Goal: Task Accomplishment & Management: Use online tool/utility

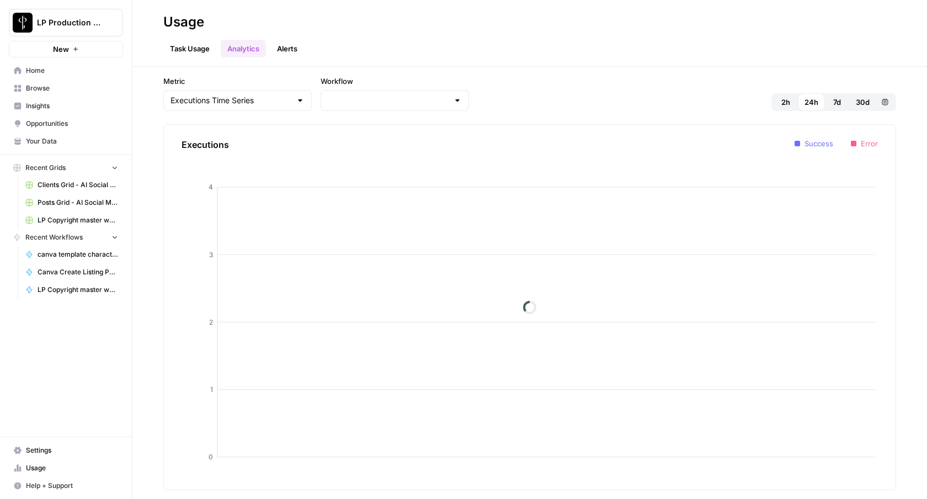
type input "LP Copyright master workflow"
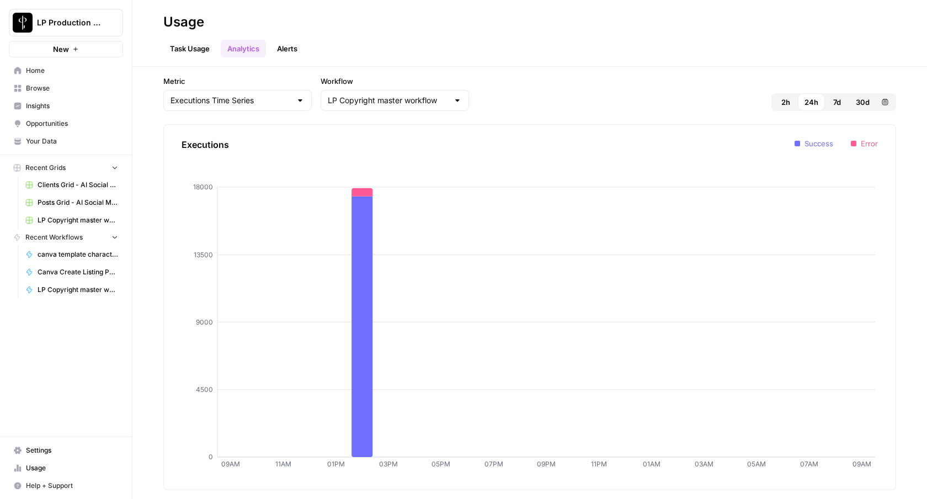
click at [845, 99] on button "7d" at bounding box center [837, 102] width 24 height 18
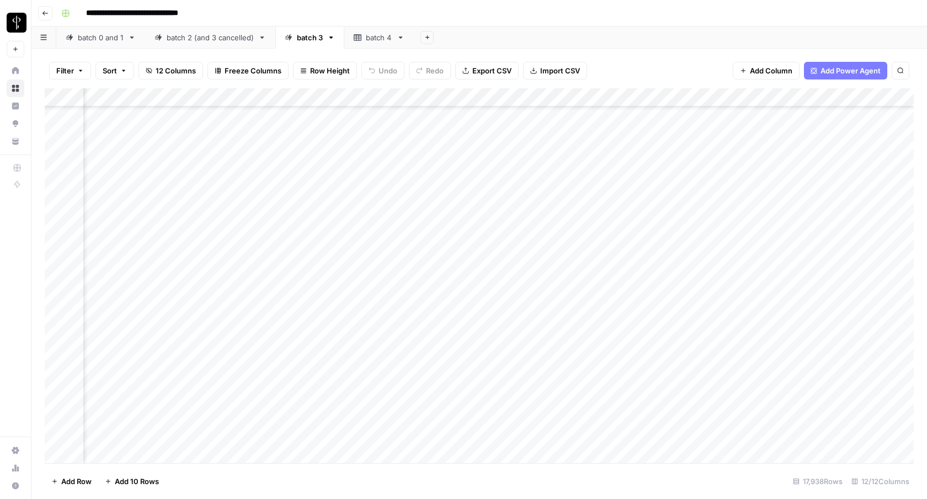
scroll to position [336216, 449]
click at [129, 39] on icon at bounding box center [132, 38] width 8 height 8
click at [306, 33] on div "batch 3" at bounding box center [310, 37] width 26 height 11
click at [331, 39] on icon "button" at bounding box center [331, 38] width 8 height 8
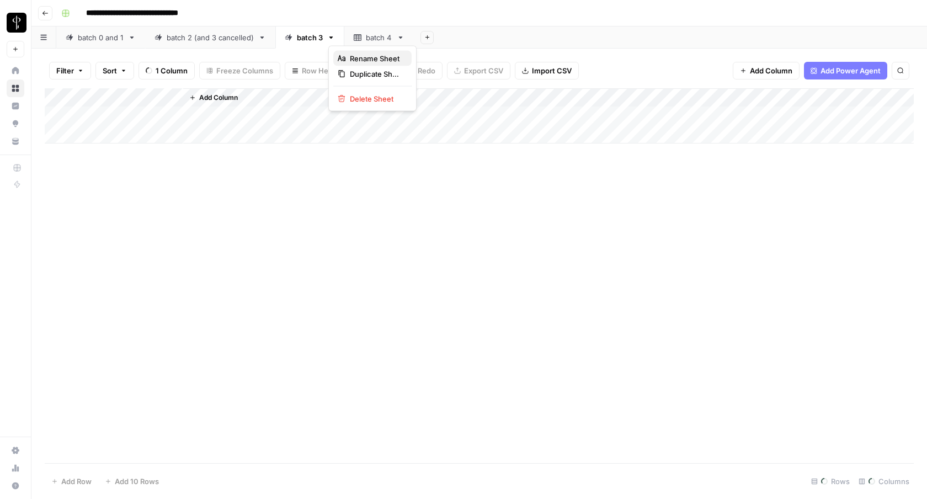
click at [347, 60] on div "Rename Sheet" at bounding box center [373, 58] width 70 height 11
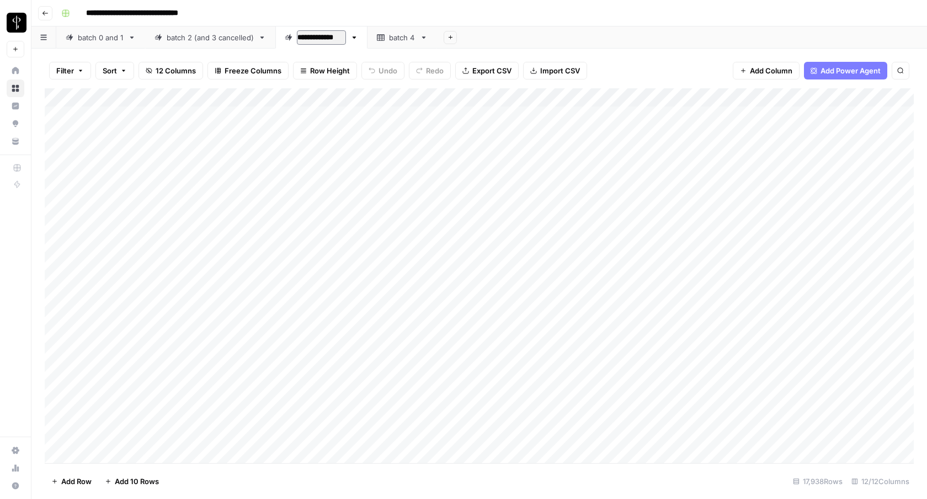
type input "**********"
click at [265, 39] on icon at bounding box center [262, 38] width 8 height 8
click at [263, 37] on icon "button" at bounding box center [262, 37] width 4 height 2
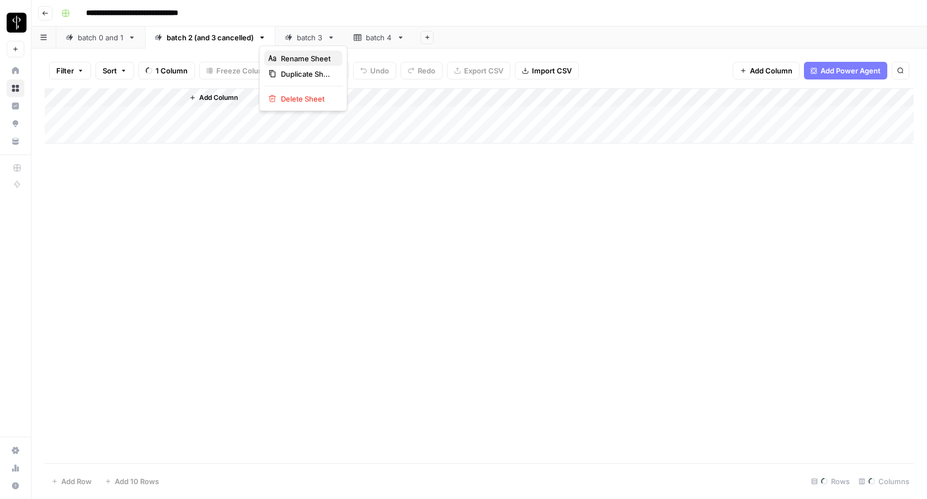
click at [278, 57] on div "Rename Sheet" at bounding box center [304, 58] width 70 height 11
click at [197, 38] on input "**********" at bounding box center [211, 37] width 89 height 14
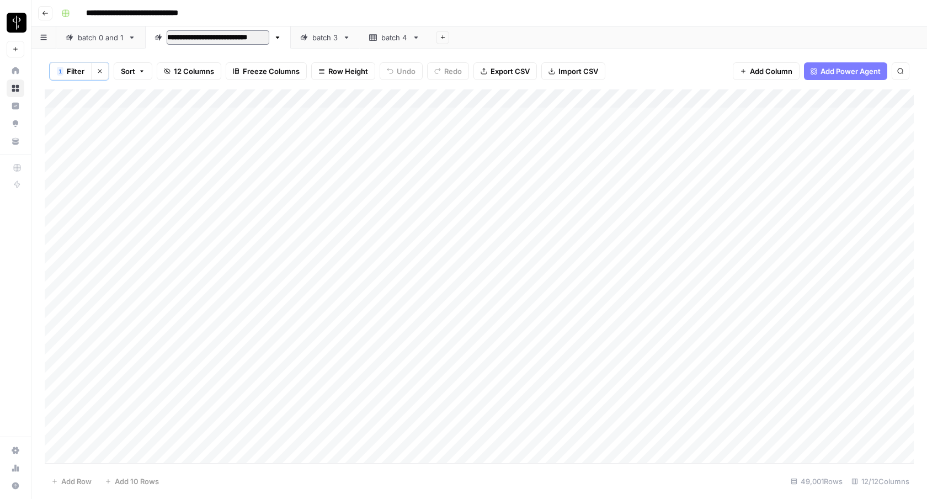
type input "**********"
click at [132, 39] on icon at bounding box center [132, 38] width 8 height 8
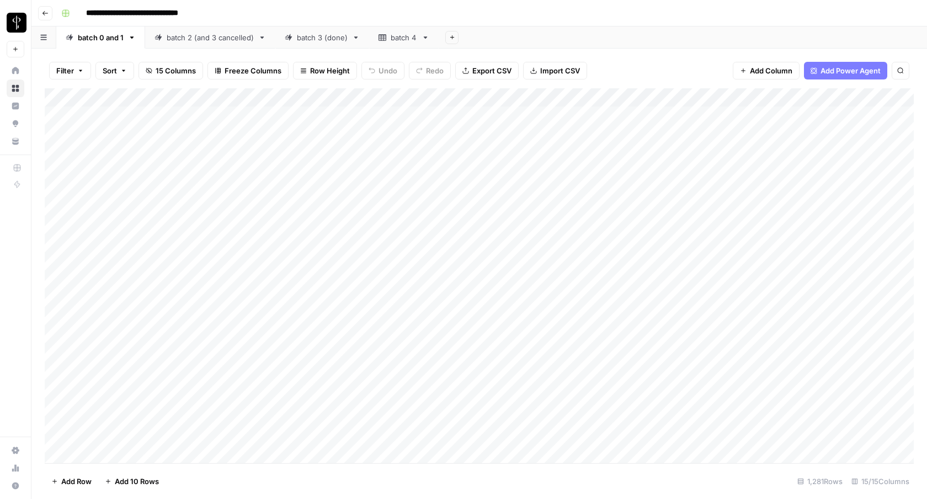
click at [134, 38] on icon "button" at bounding box center [132, 38] width 8 height 8
click at [152, 62] on span "Rename Sheet" at bounding box center [176, 58] width 53 height 11
type input "**********"
click at [420, 35] on div "batch 4" at bounding box center [429, 37] width 26 height 11
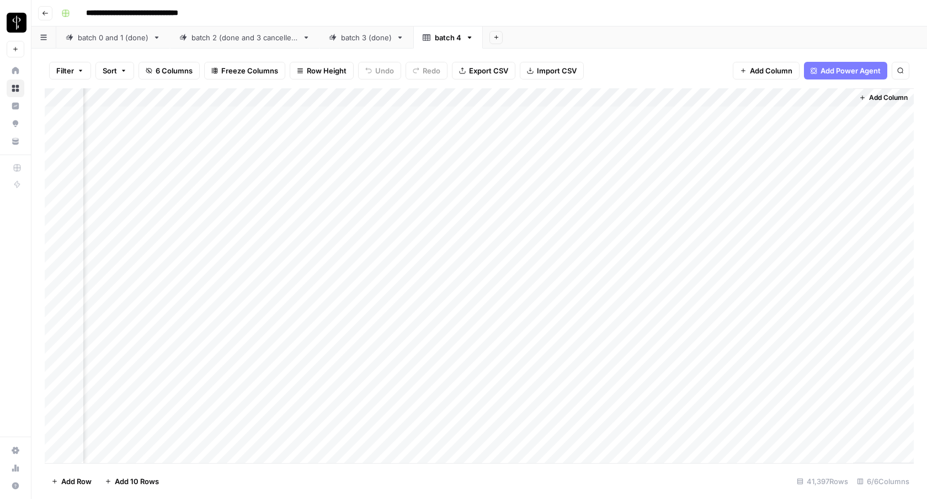
click at [885, 100] on span "Add Column" at bounding box center [888, 98] width 39 height 10
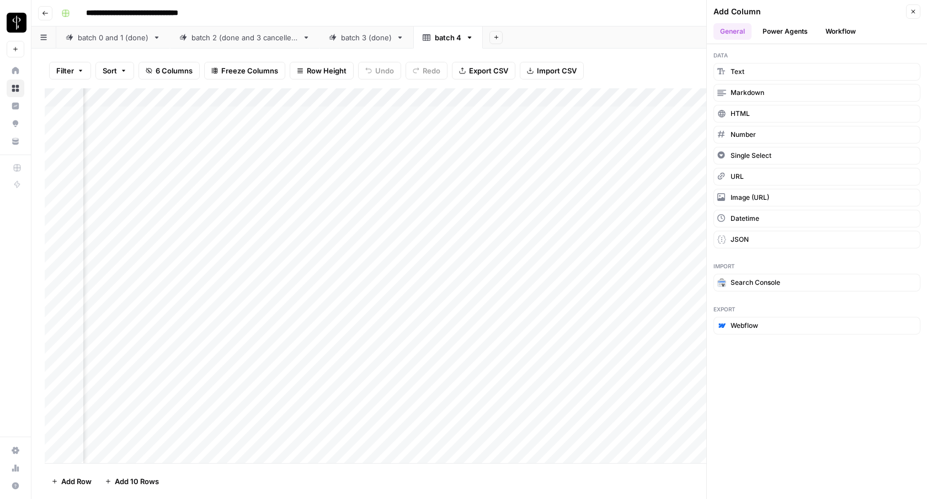
click at [832, 28] on button "Workflow" at bounding box center [841, 31] width 44 height 17
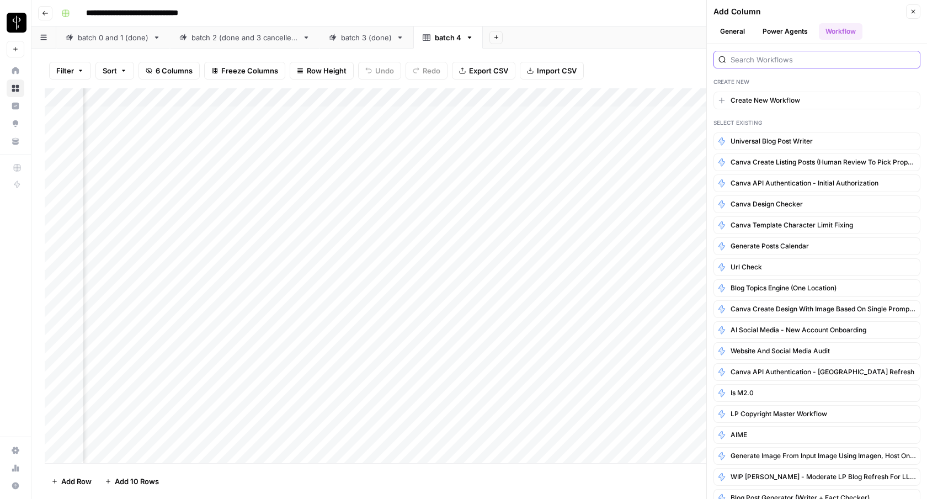
click at [801, 62] on input "search" at bounding box center [823, 59] width 185 height 11
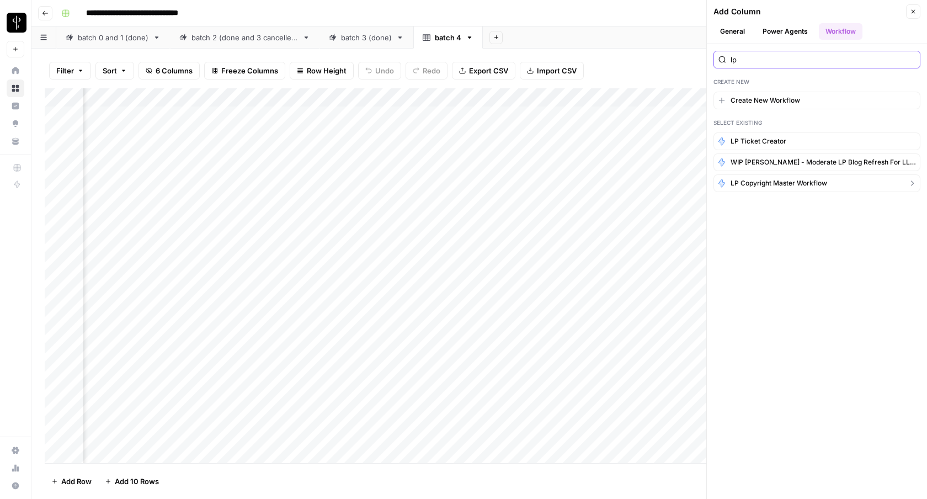
type input "lp"
click at [759, 184] on span "LP Copyright master workflow" at bounding box center [779, 183] width 97 height 10
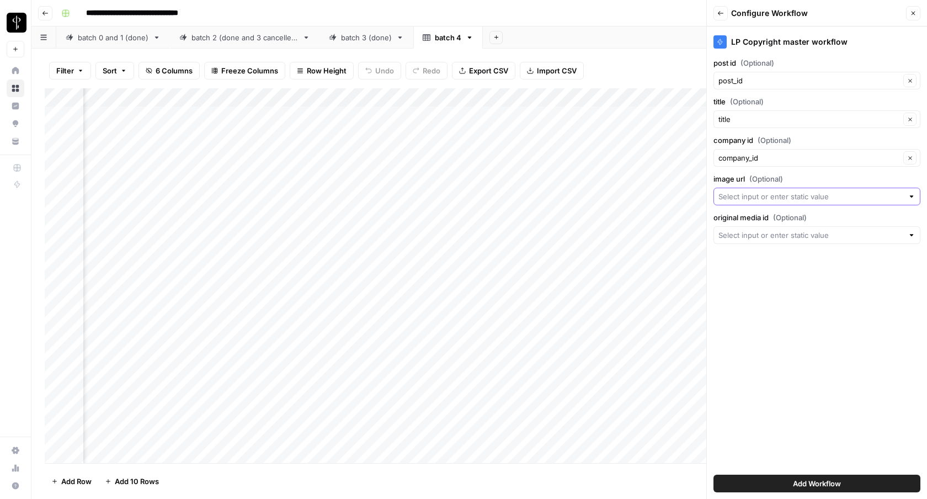
click at [752, 193] on input "image url (Optional)" at bounding box center [810, 196] width 185 height 11
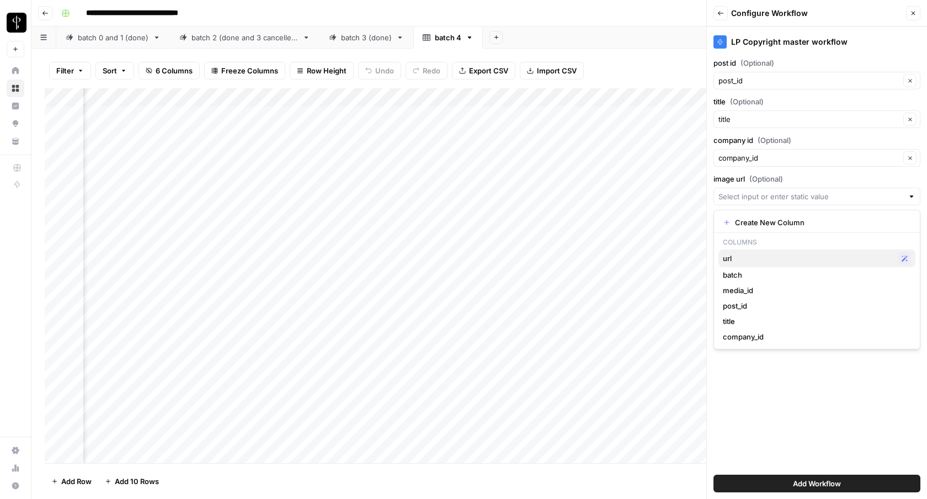
click at [741, 257] on span "url" at bounding box center [808, 258] width 171 height 11
type input "url"
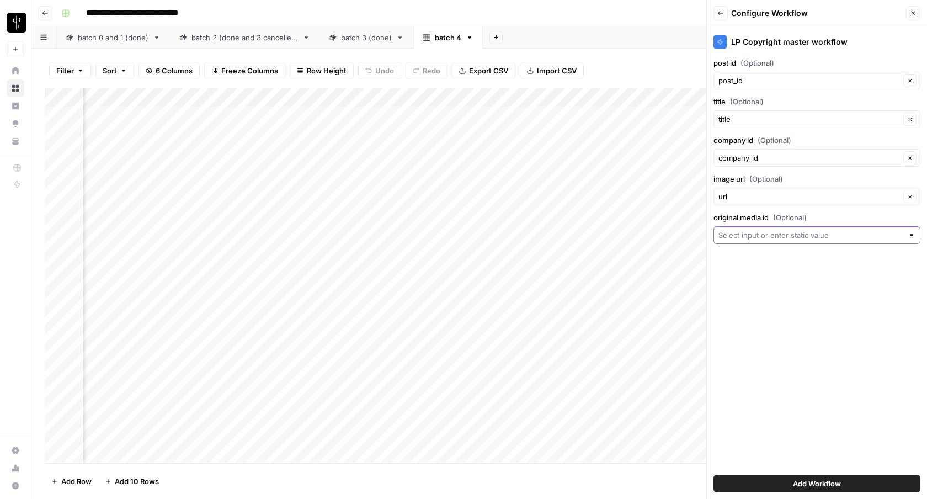
click at [738, 231] on input "original media id (Optional)" at bounding box center [810, 235] width 185 height 11
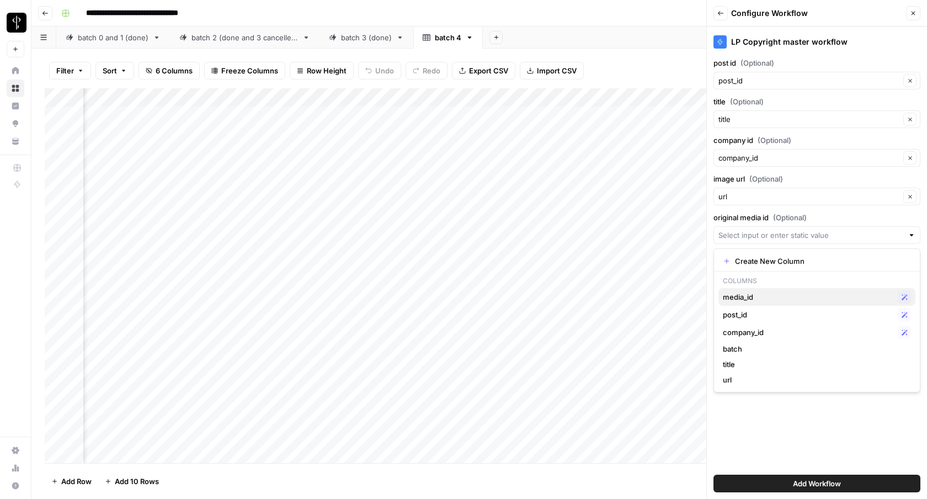
click at [737, 293] on span "media_id" at bounding box center [808, 296] width 171 height 11
type input "media_id"
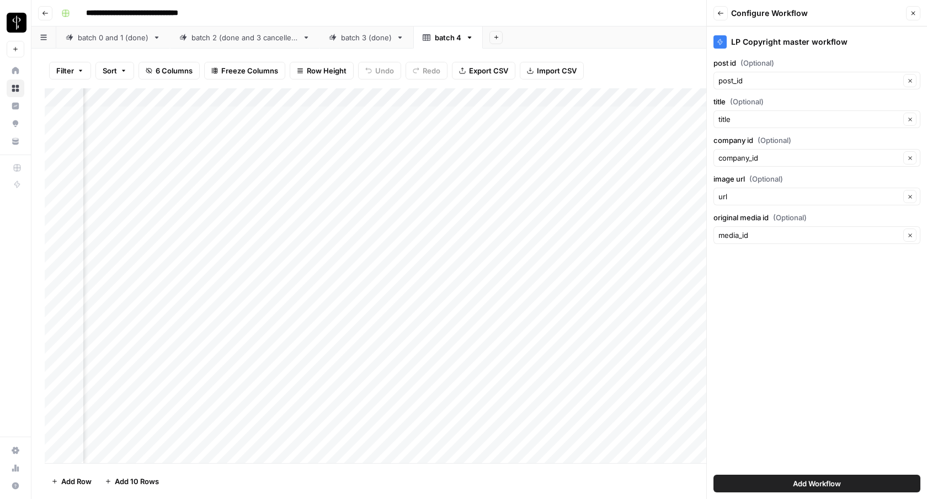
scroll to position [0, 204]
click at [794, 489] on button "Add Workflow" at bounding box center [817, 484] width 207 height 18
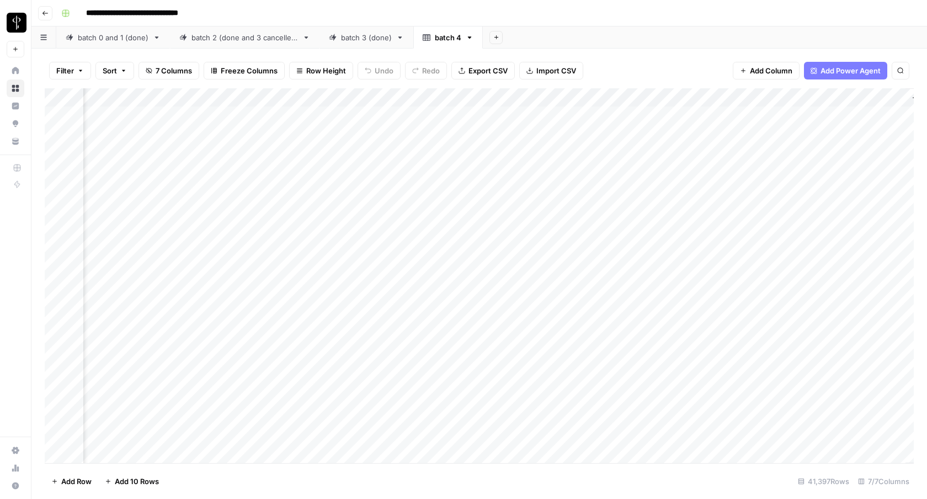
scroll to position [0, 221]
click at [842, 97] on div "Add Column" at bounding box center [479, 275] width 869 height 375
click at [851, 119] on span "All Rows" at bounding box center [879, 123] width 70 height 11
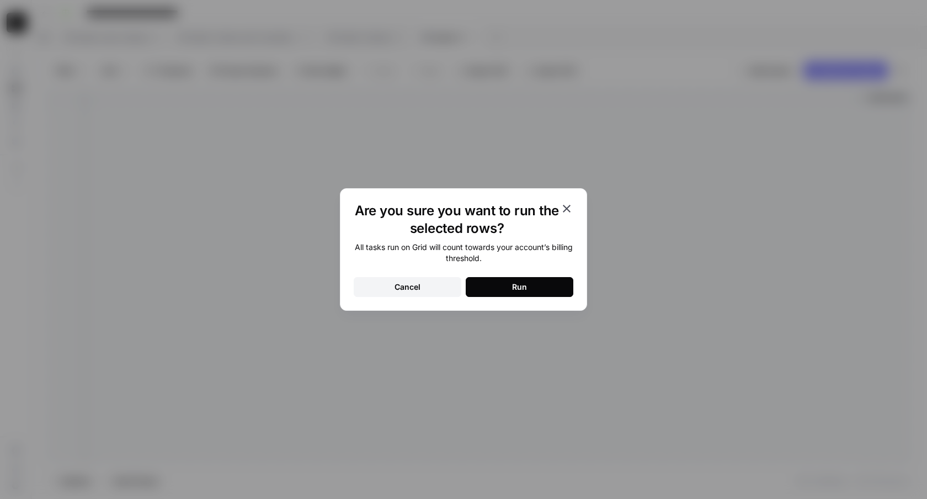
click at [524, 277] on button "Run" at bounding box center [520, 287] width 108 height 20
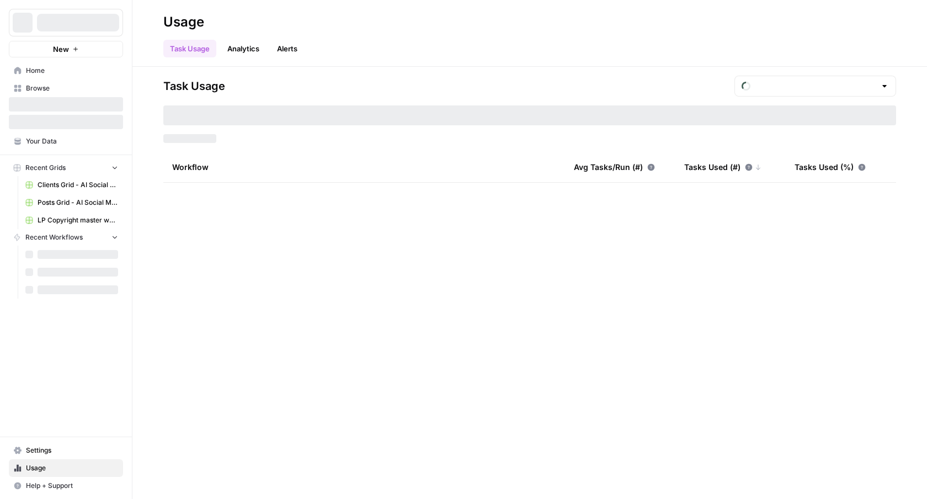
type input "September Tasks"
